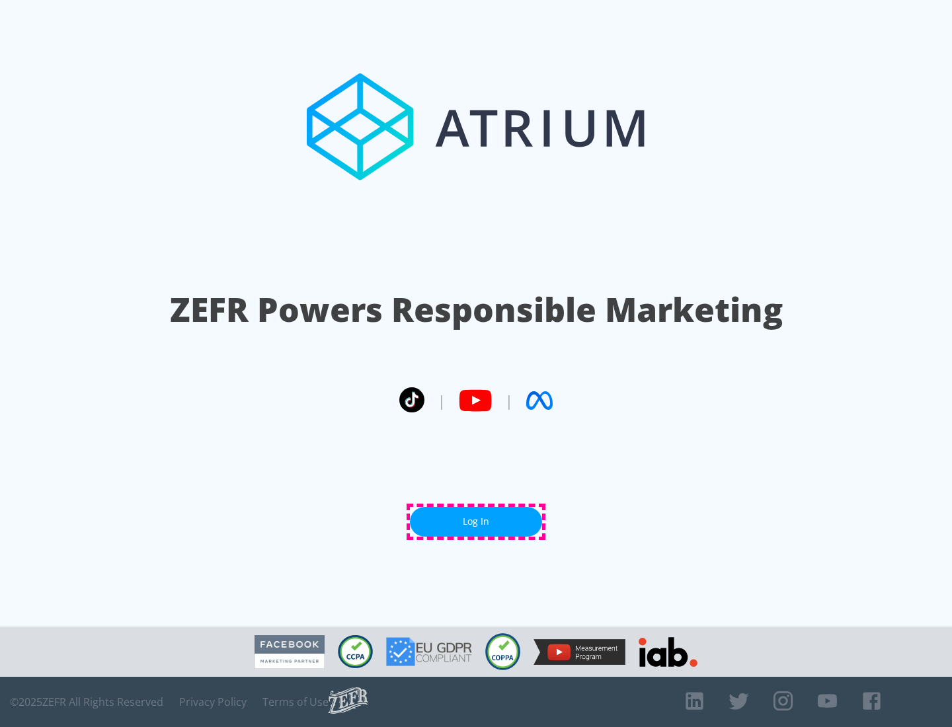
click at [476, 522] on link "Log In" at bounding box center [476, 522] width 132 height 30
